Goal: Information Seeking & Learning: Check status

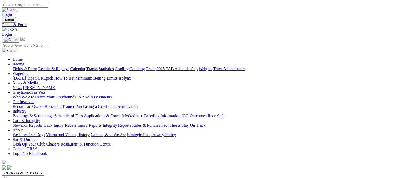
click at [64, 66] on link "Results & Replays" at bounding box center [53, 68] width 31 height 4
click at [48, 175] on input "Select date" at bounding box center [25, 177] width 46 height 5
type input "[DATE]"
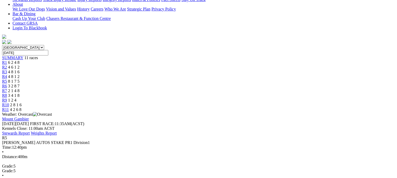
scroll to position [115, 0]
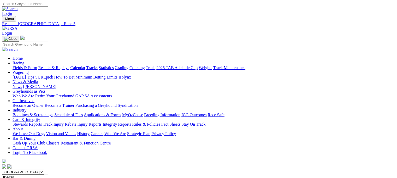
scroll to position [0, 0]
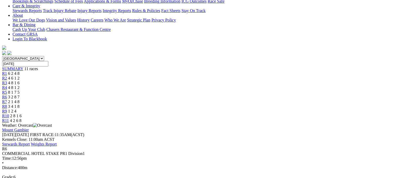
scroll to position [115, 0]
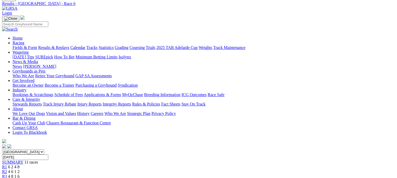
scroll to position [21, 0]
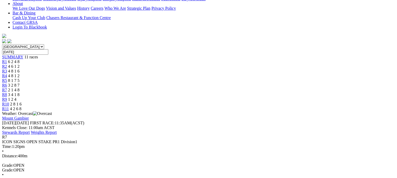
scroll to position [125, 0]
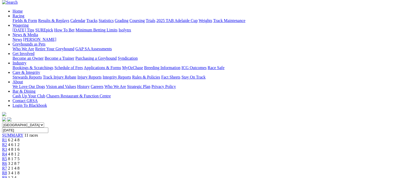
scroll to position [31, 0]
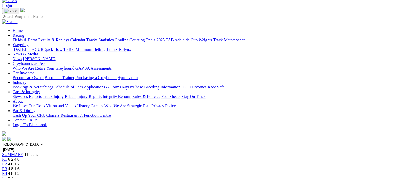
scroll to position [21, 0]
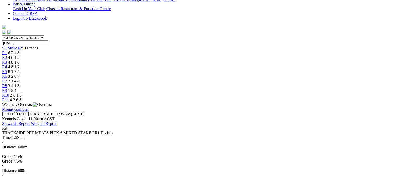
scroll to position [125, 0]
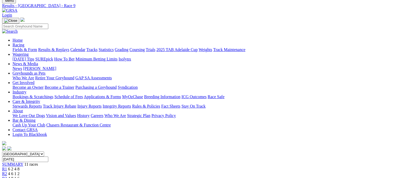
scroll to position [10, 0]
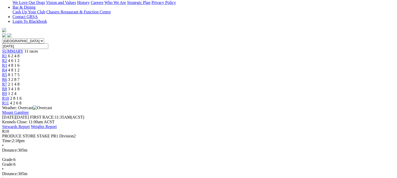
scroll to position [136, 0]
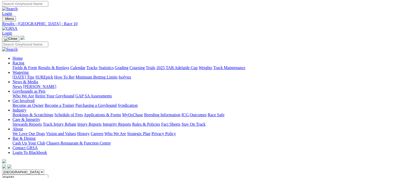
scroll to position [0, 0]
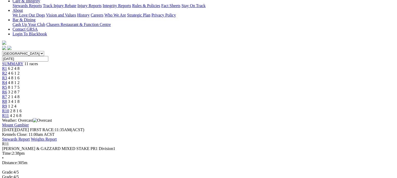
scroll to position [120, 0]
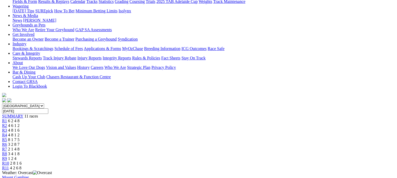
scroll to position [0, 0]
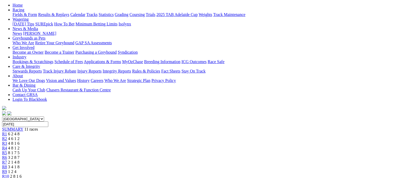
scroll to position [31, 0]
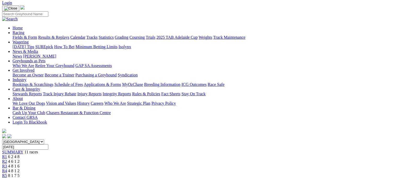
click at [7, 159] on span "R2" at bounding box center [4, 161] width 5 height 4
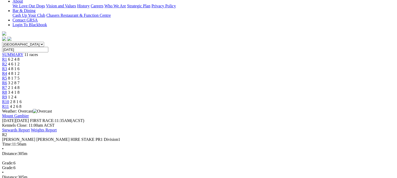
scroll to position [136, 0]
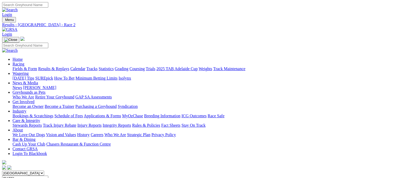
click at [16, 66] on link "Fields & Form" at bounding box center [25, 68] width 25 height 4
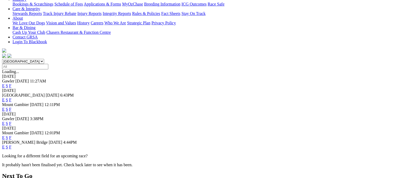
scroll to position [125, 0]
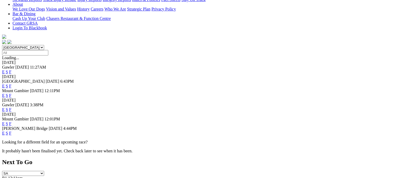
click at [11, 121] on link "F" at bounding box center [10, 123] width 2 height 4
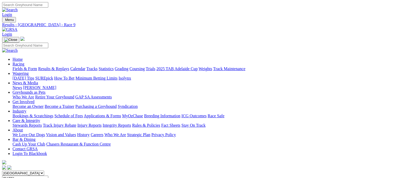
scroll to position [10, 0]
